Goal: Task Accomplishment & Management: Manage account settings

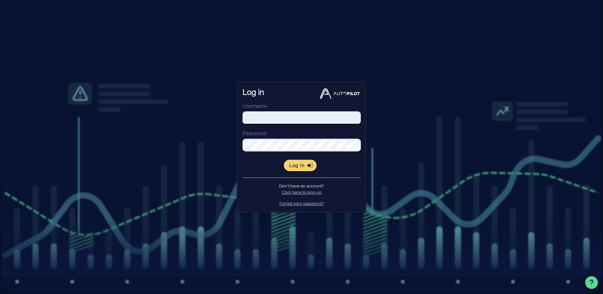
click at [319, 114] on input "Username" at bounding box center [301, 117] width 118 height 9
click at [356, 114] on input "Username" at bounding box center [301, 117] width 118 height 9
click at [0, 293] on com-1password-button at bounding box center [0, 294] width 0 height 0
click at [284, 119] on input "Username" at bounding box center [301, 117] width 118 height 9
paste input "[EMAIL_ADDRESS][PERSON_NAME][DOMAIN_NAME]"
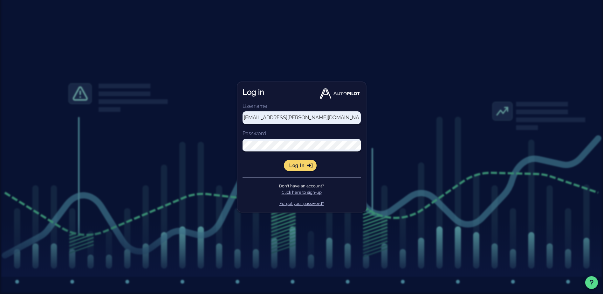
click at [289, 117] on input "[EMAIL_ADDRESS][PERSON_NAME][DOMAIN_NAME]" at bounding box center [301, 117] width 118 height 9
paste input "lauren.mijatovic"
type input "[EMAIL_ADDRESS][DOMAIN_NAME]"
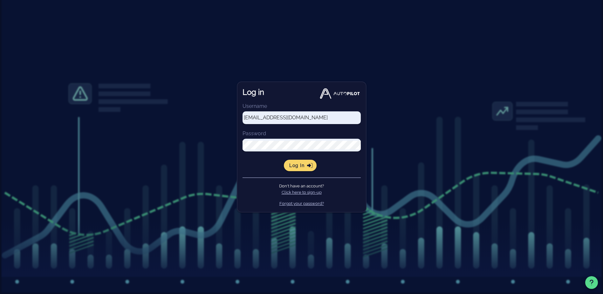
click at [567, 145] on div "Log in Username [EMAIL_ADDRESS][DOMAIN_NAME] Password Log in Don't have an acco…" at bounding box center [301, 147] width 603 height 294
click at [295, 159] on form "Username [EMAIL_ADDRESS][DOMAIN_NAME] Password Log in" at bounding box center [301, 136] width 118 height 69
click at [295, 162] on button "Log in" at bounding box center [300, 165] width 33 height 11
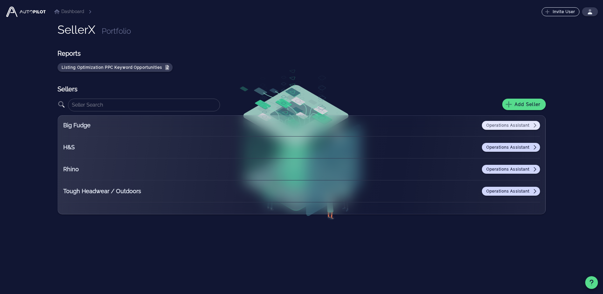
click at [494, 125] on span "Operations Assistant" at bounding box center [511, 125] width 50 height 5
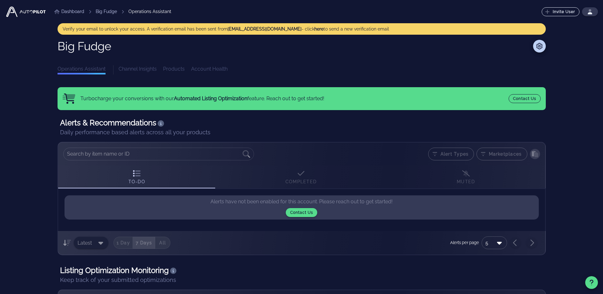
click at [124, 63] on div "Big Fudge Operations Assistant Channel Insights Products Account Health" at bounding box center [302, 57] width 488 height 35
click at [135, 68] on div "Channel Insights Products Account Health" at bounding box center [332, 69] width 427 height 9
click at [535, 46] on icon at bounding box center [539, 46] width 8 height 6
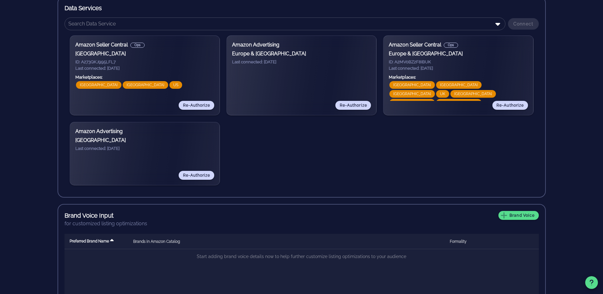
scroll to position [185, 0]
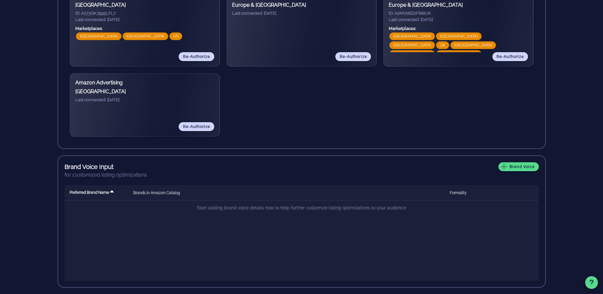
click at [139, 33] on div "[GEOGRAPHIC_DATA] [GEOGRAPHIC_DATA] [GEOGRAPHIC_DATA]" at bounding box center [144, 42] width 139 height 20
drag, startPoint x: 174, startPoint y: 54, endPoint x: 156, endPoint y: 62, distance: 19.5
click at [157, 62] on div "Amazon Seller Central Ops [GEOGRAPHIC_DATA] ID: A273QKJ995LFL7 Last connected: …" at bounding box center [145, 27] width 150 height 80
drag, startPoint x: 156, startPoint y: 62, endPoint x: 140, endPoint y: 107, distance: 48.2
click at [155, 62] on div "Amazon Seller Central Ops [GEOGRAPHIC_DATA] ID: A273QKJ995LFL7 Last connected: …" at bounding box center [145, 27] width 150 height 80
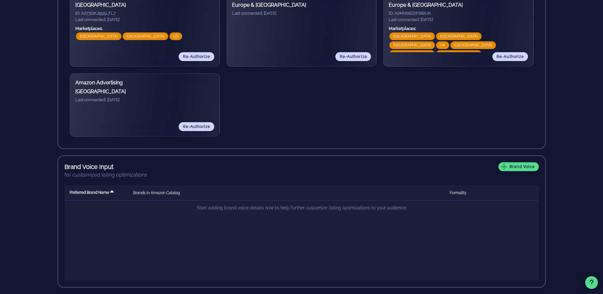
click at [139, 110] on div "Amazon Advertising [GEOGRAPHIC_DATA] Last connected: [DATE]" at bounding box center [144, 100] width 139 height 43
click at [170, 186] on th "Brands in Amazon Catalog" at bounding box center [286, 192] width 317 height 15
click at [166, 189] on th "Brands in Amazon Catalog" at bounding box center [286, 192] width 317 height 15
click at [125, 192] on th "Preferred Brand Name" at bounding box center [97, 192] width 64 height 15
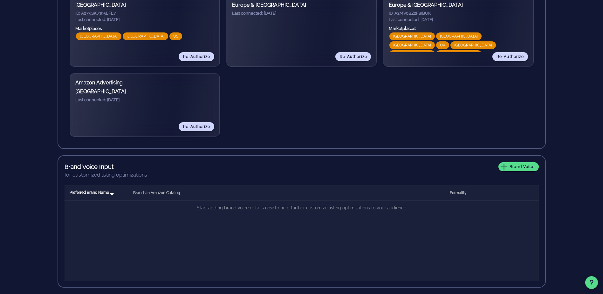
click at [106, 192] on span "Preferred Brand Name" at bounding box center [89, 192] width 39 height 4
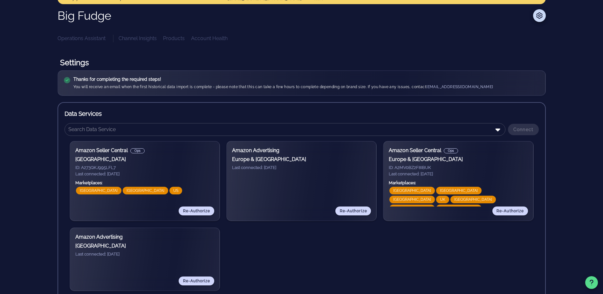
scroll to position [0, 0]
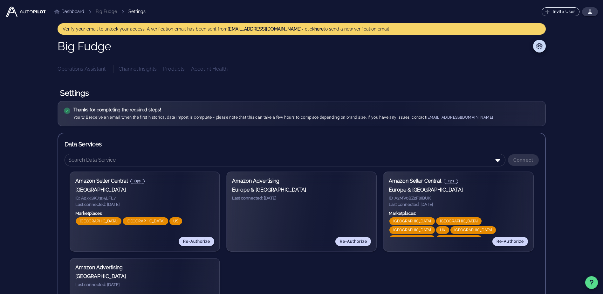
click at [106, 3] on ul "Dashboard Big Fudge Settings" at bounding box center [98, 12] width 103 height 18
click at [101, 11] on li "Big Fudge" at bounding box center [106, 11] width 21 height 7
click at [73, 15] on ul "Dashboard Big Fudge Settings" at bounding box center [98, 12] width 103 height 18
click at [68, 9] on link "Dashboard" at bounding box center [69, 11] width 30 height 7
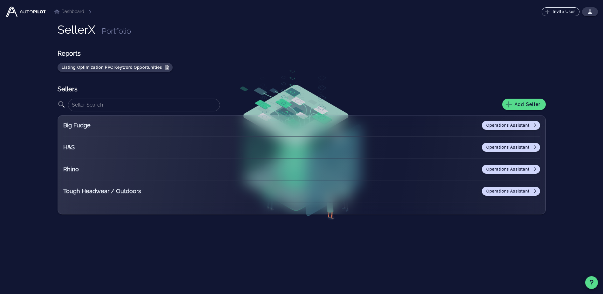
click at [513, 201] on div "Tough Headwear / Outdoors Operations Assistant" at bounding box center [301, 195] width 477 height 16
click at [510, 191] on span "Operations Assistant" at bounding box center [511, 190] width 50 height 5
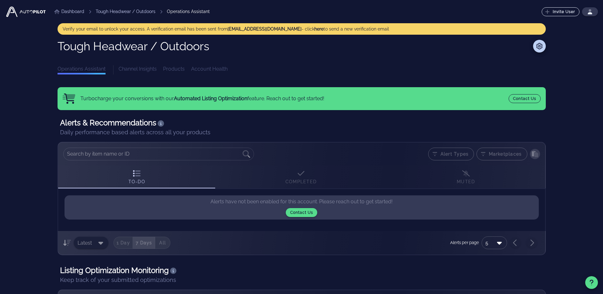
click at [297, 181] on div "To-Do Completed Muted" at bounding box center [301, 176] width 487 height 23
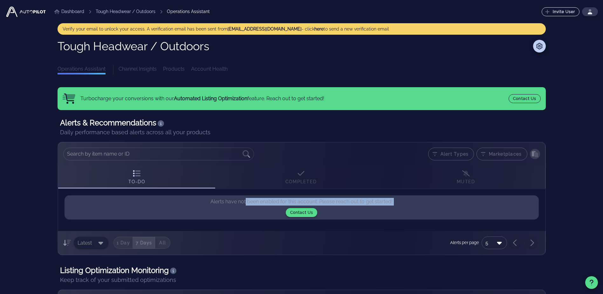
click at [297, 181] on div "To-Do Completed Muted" at bounding box center [301, 176] width 487 height 23
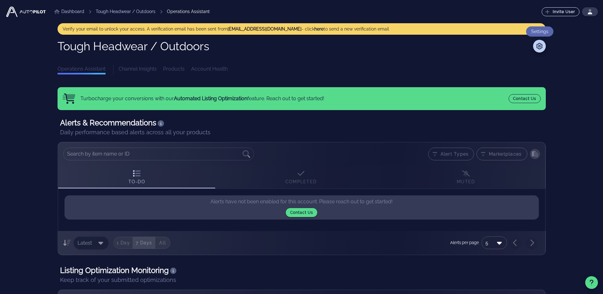
click at [546, 44] on div "Dashboard Tough Headwear / Outdoors Operations Assistant Invite User ⬆️ Upgrade…" at bounding box center [301, 189] width 593 height 379
click at [541, 45] on icon at bounding box center [539, 46] width 8 height 6
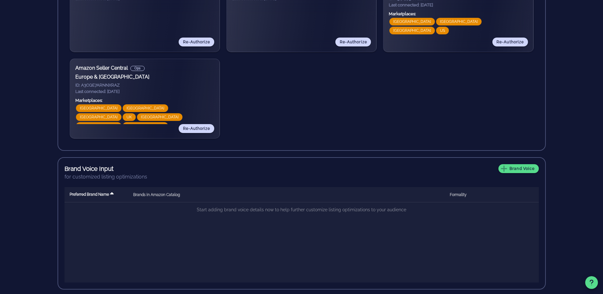
scroll to position [201, 0]
